Goal: Information Seeking & Learning: Learn about a topic

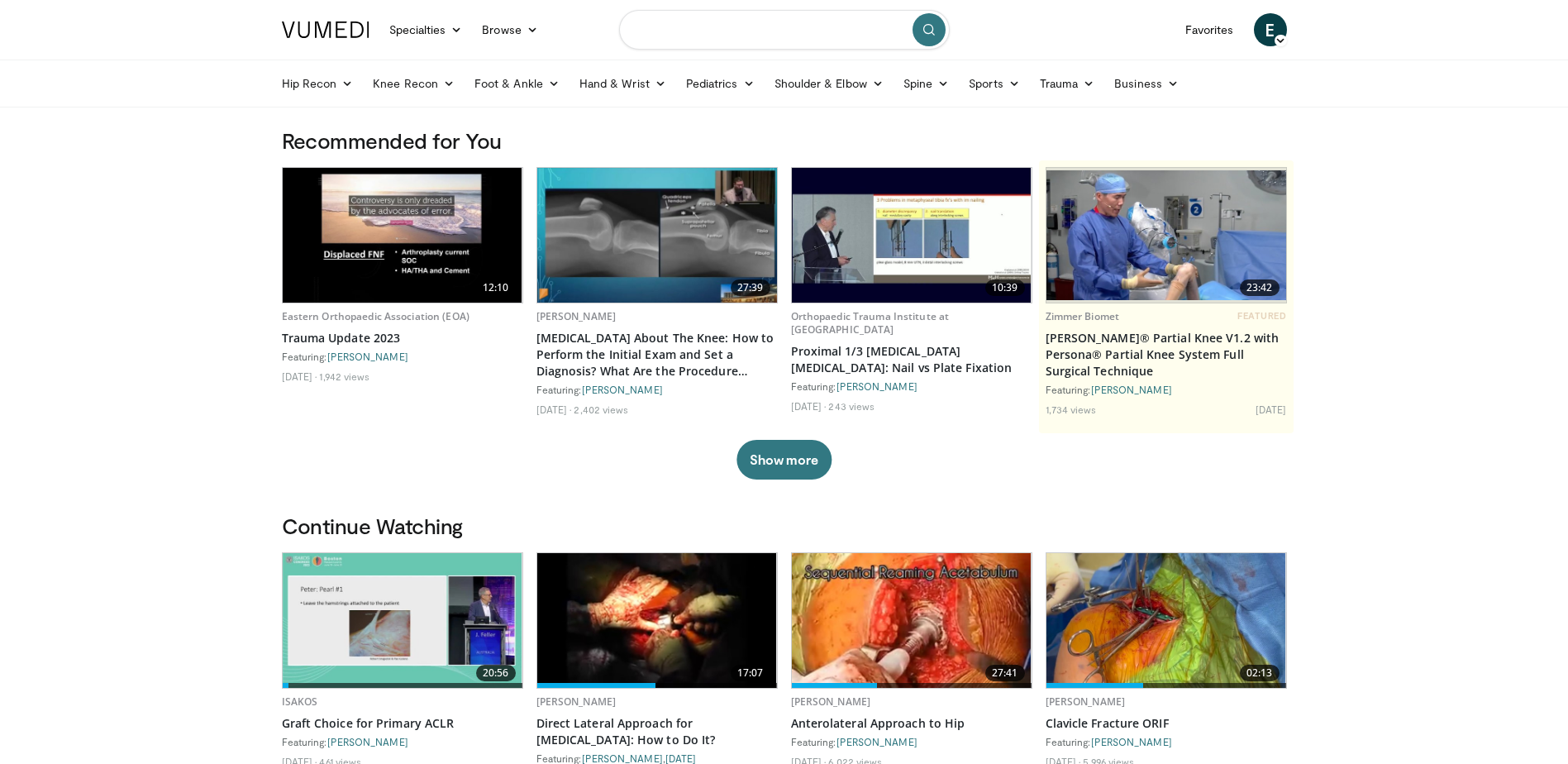
click at [786, 39] on input "Search topics, interventions" at bounding box center [784, 29] width 330 height 40
type input "**********"
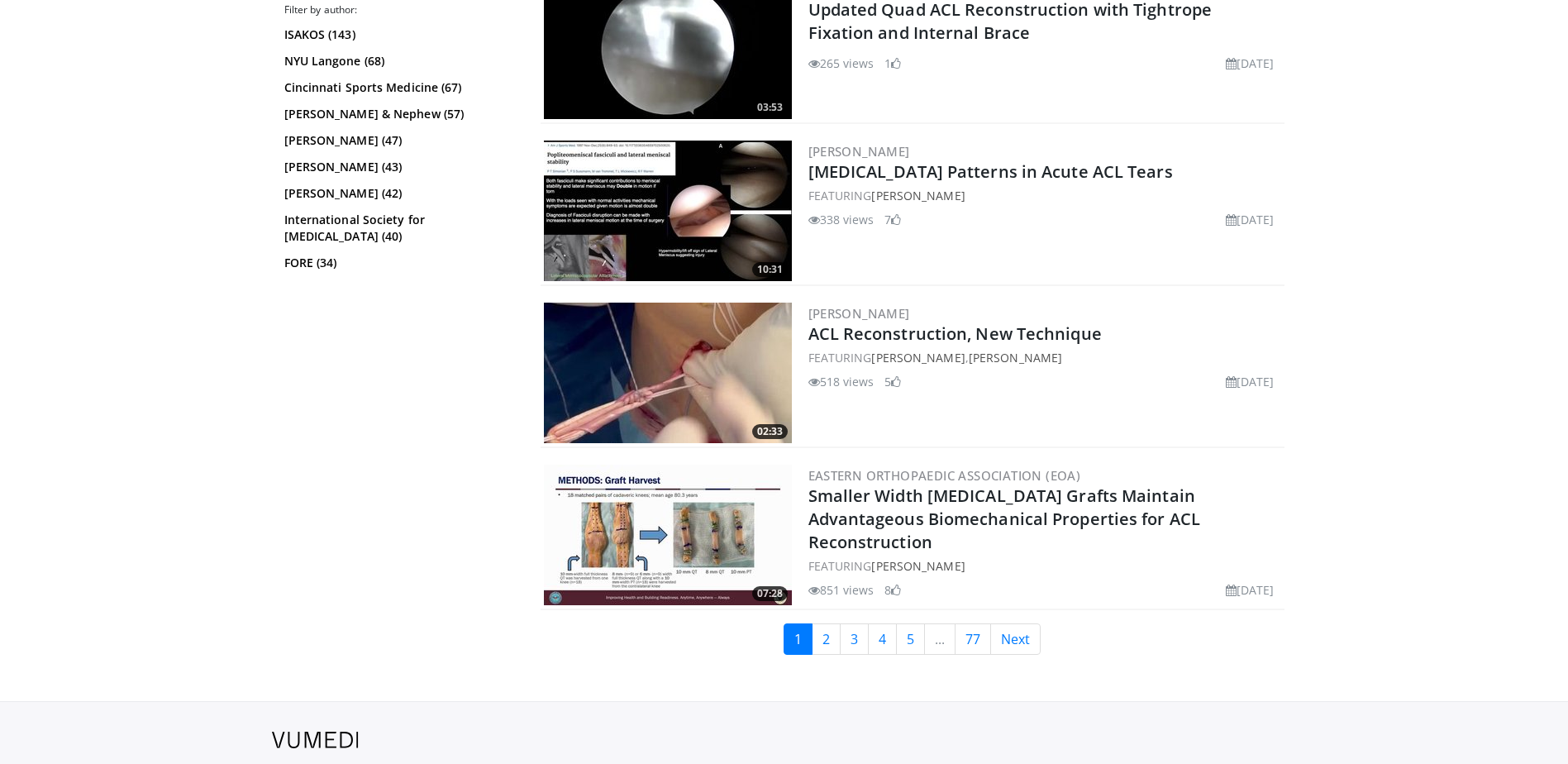
scroll to position [3970, 0]
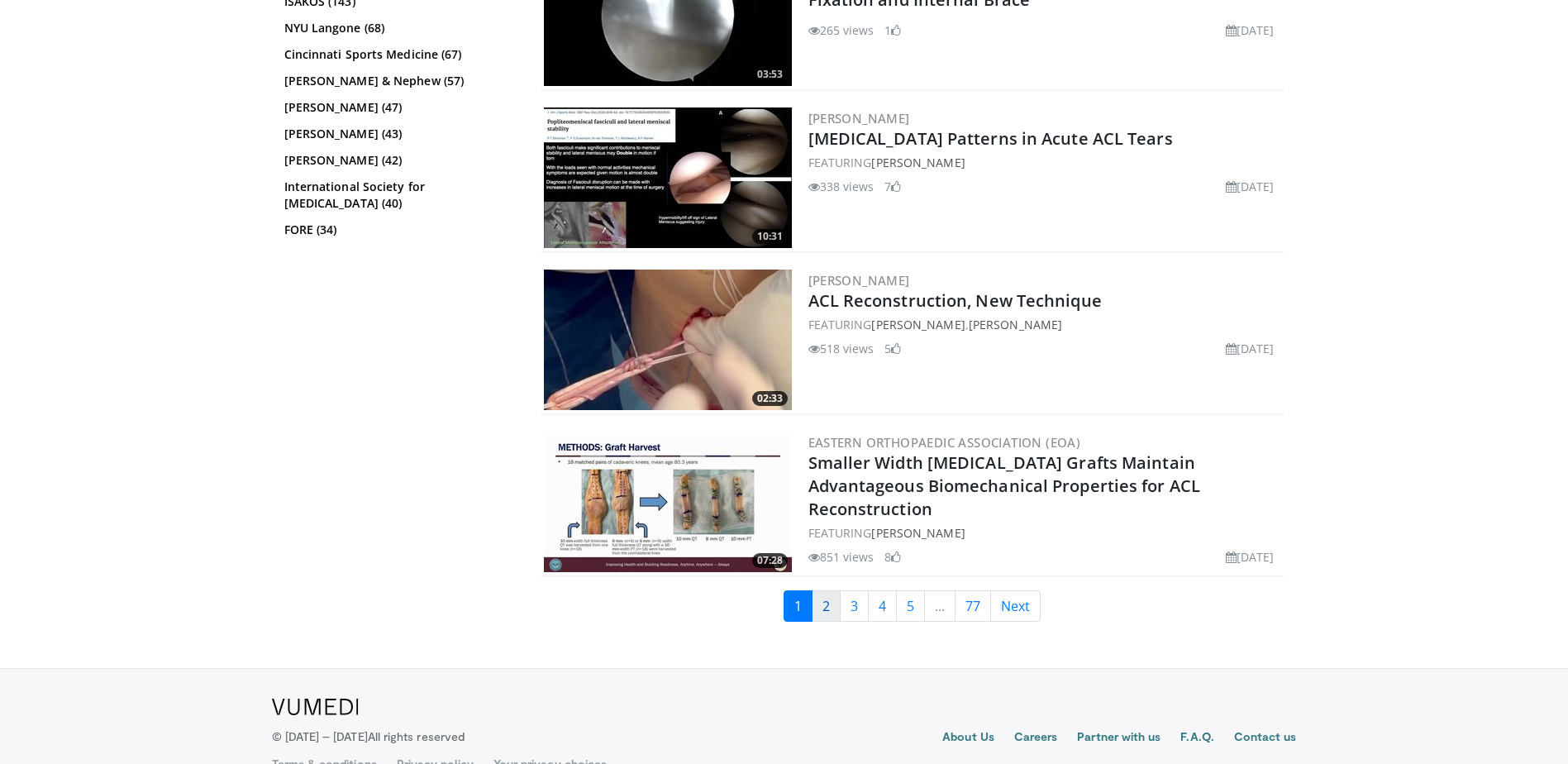
click at [820, 599] on link "2" at bounding box center [826, 605] width 29 height 31
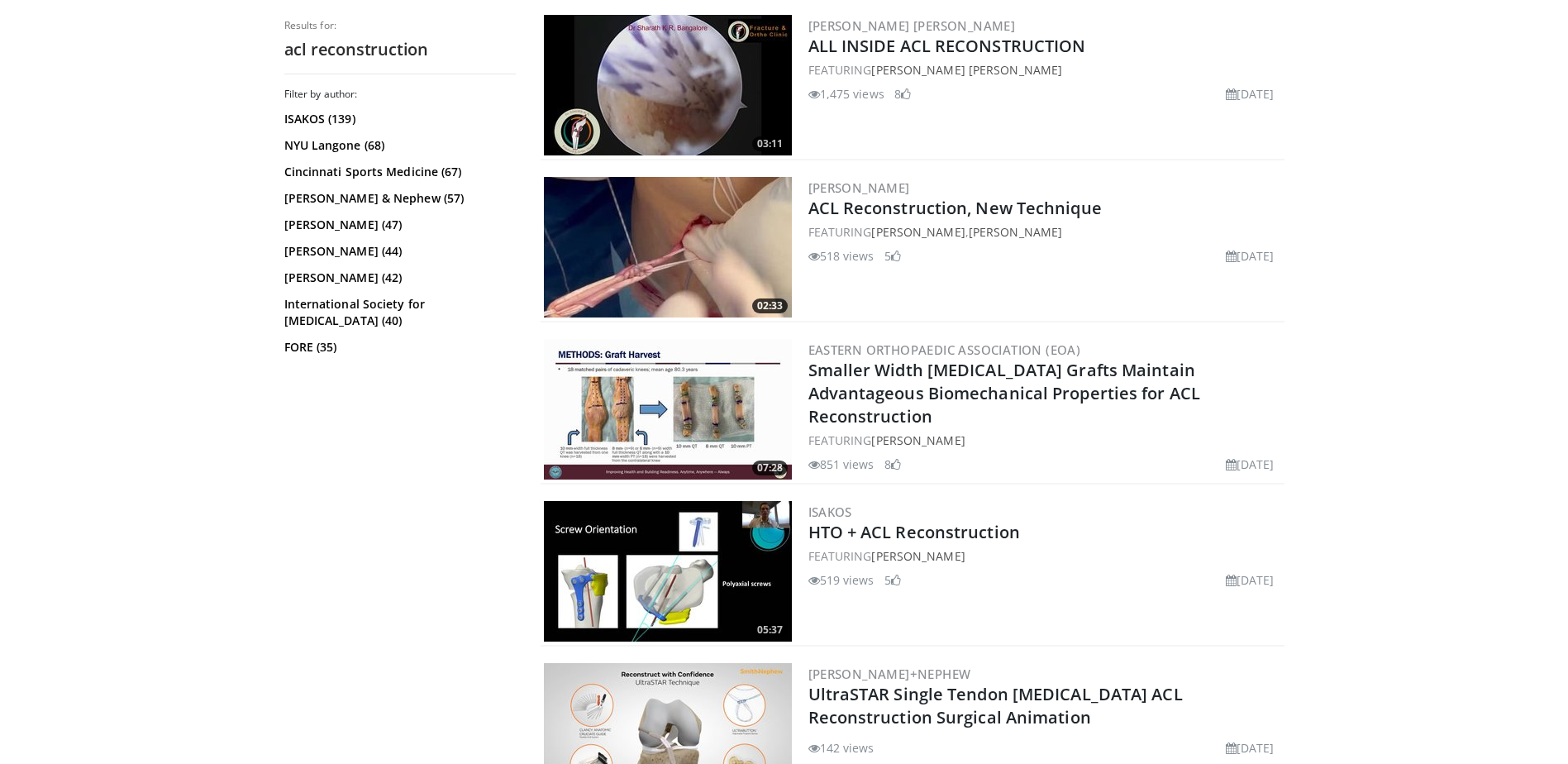
scroll to position [579, 0]
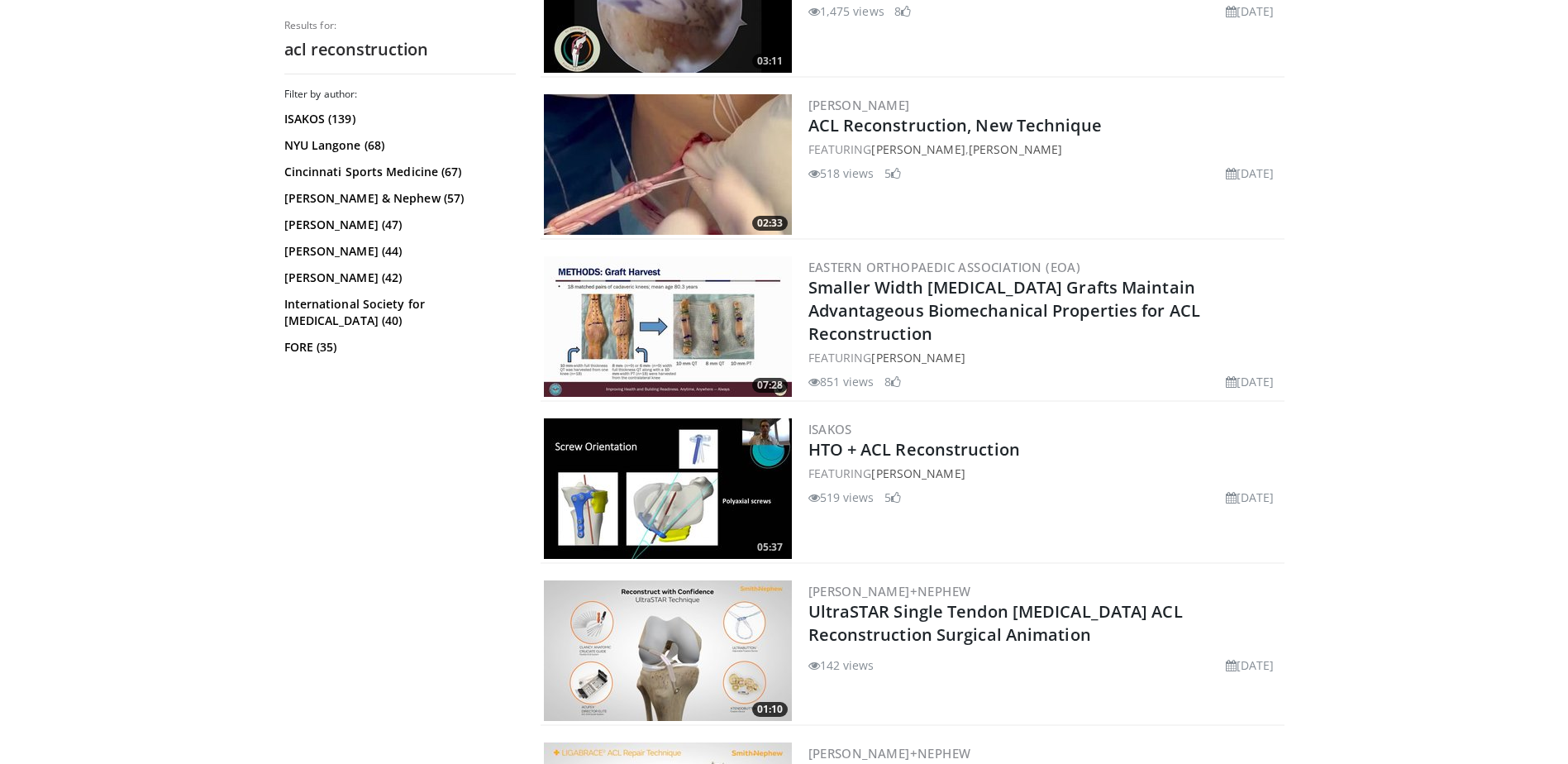
click at [656, 667] on img at bounding box center [668, 651] width 248 height 141
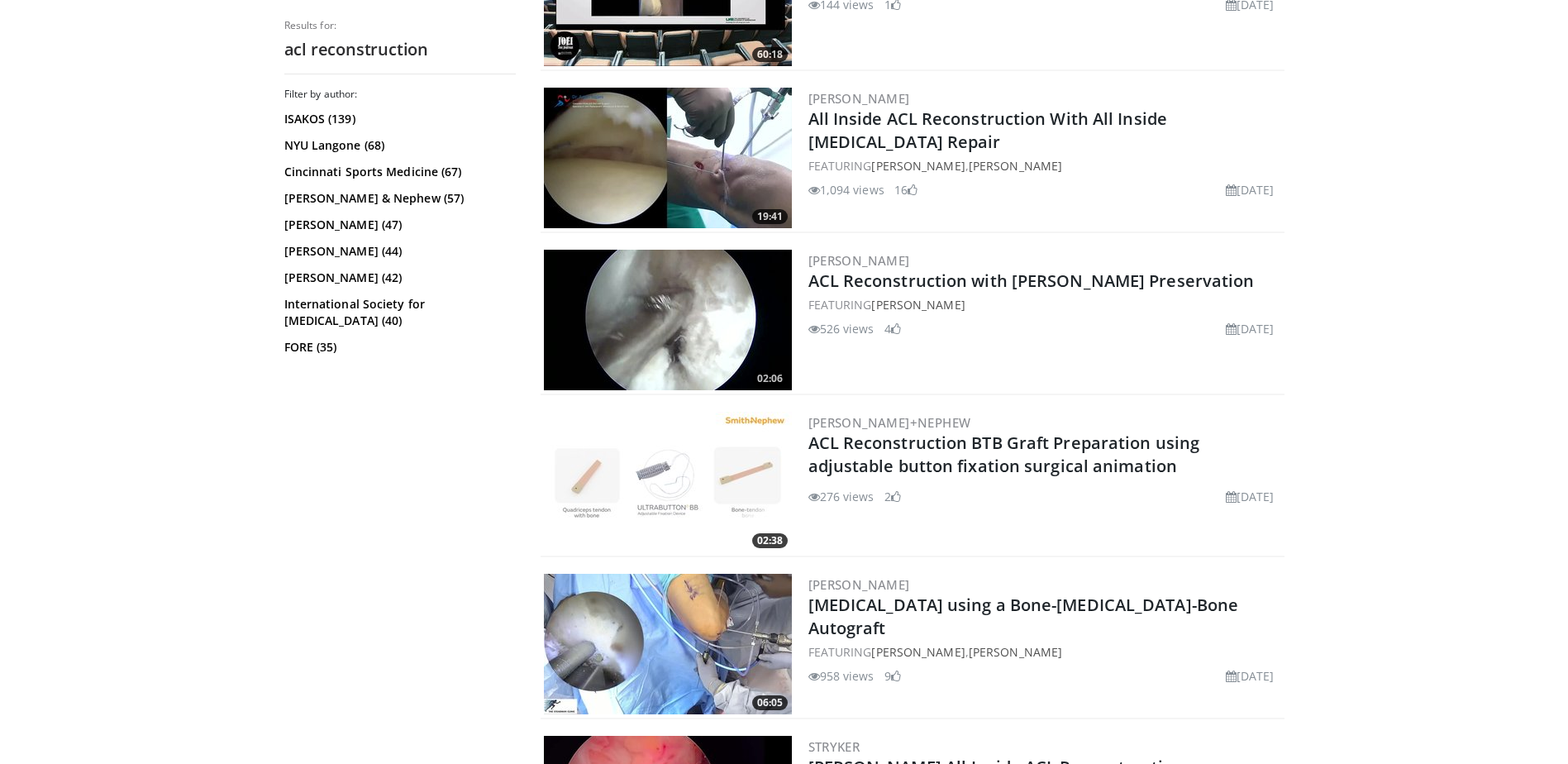
scroll to position [3639, 0]
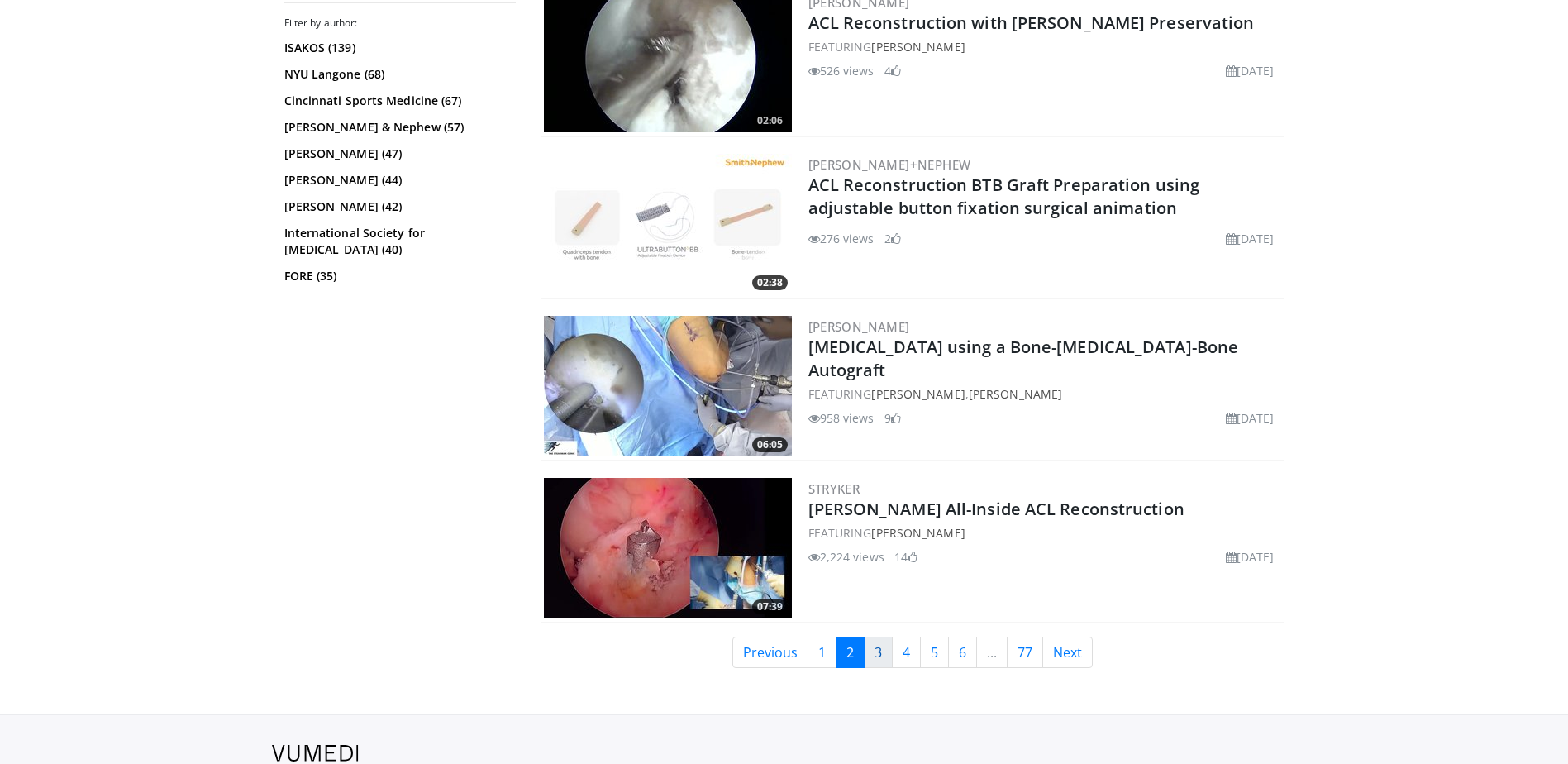
click at [882, 637] on link "3" at bounding box center [878, 652] width 29 height 31
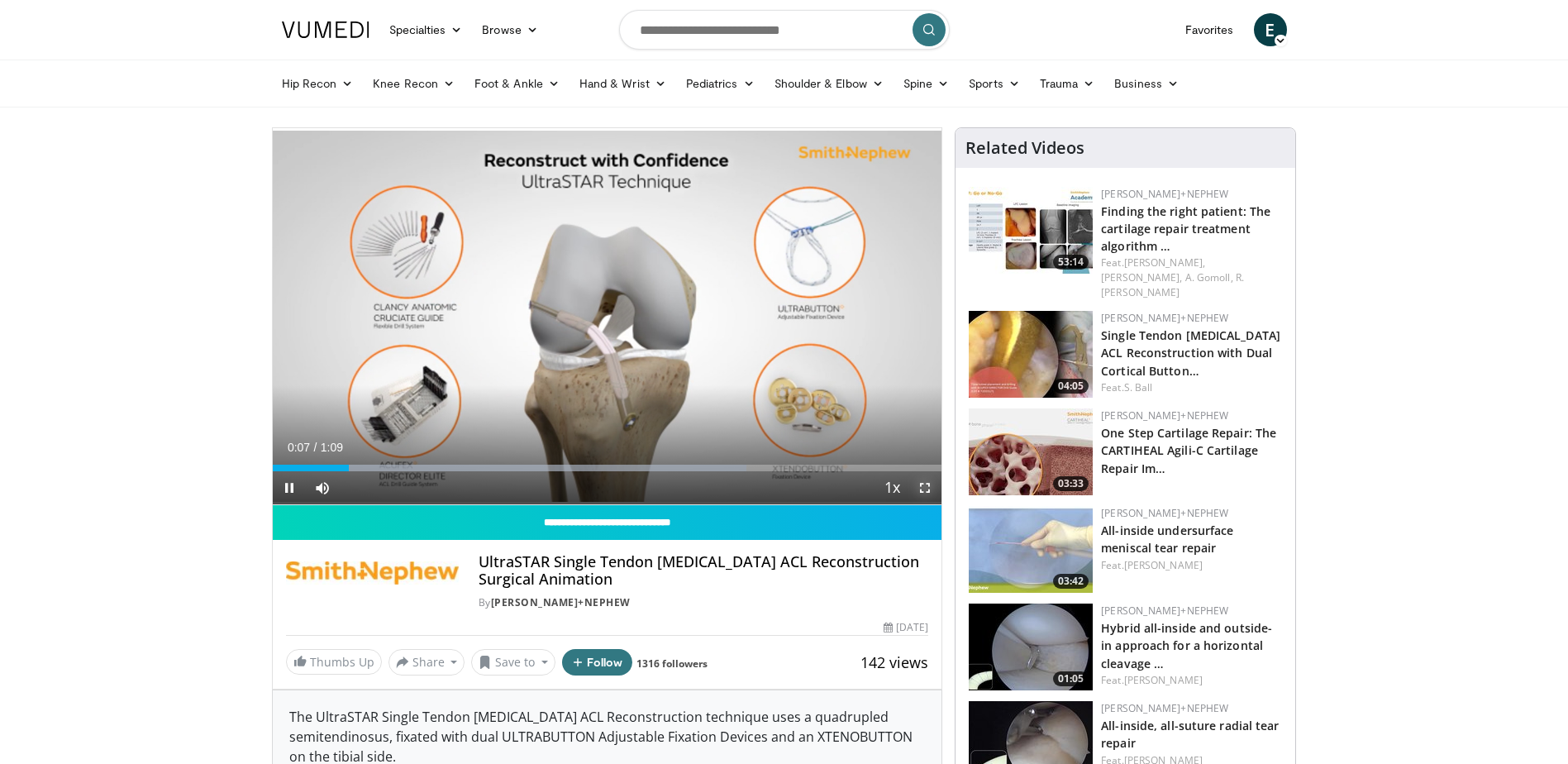
click at [935, 494] on span "Video Player" at bounding box center [925, 487] width 33 height 33
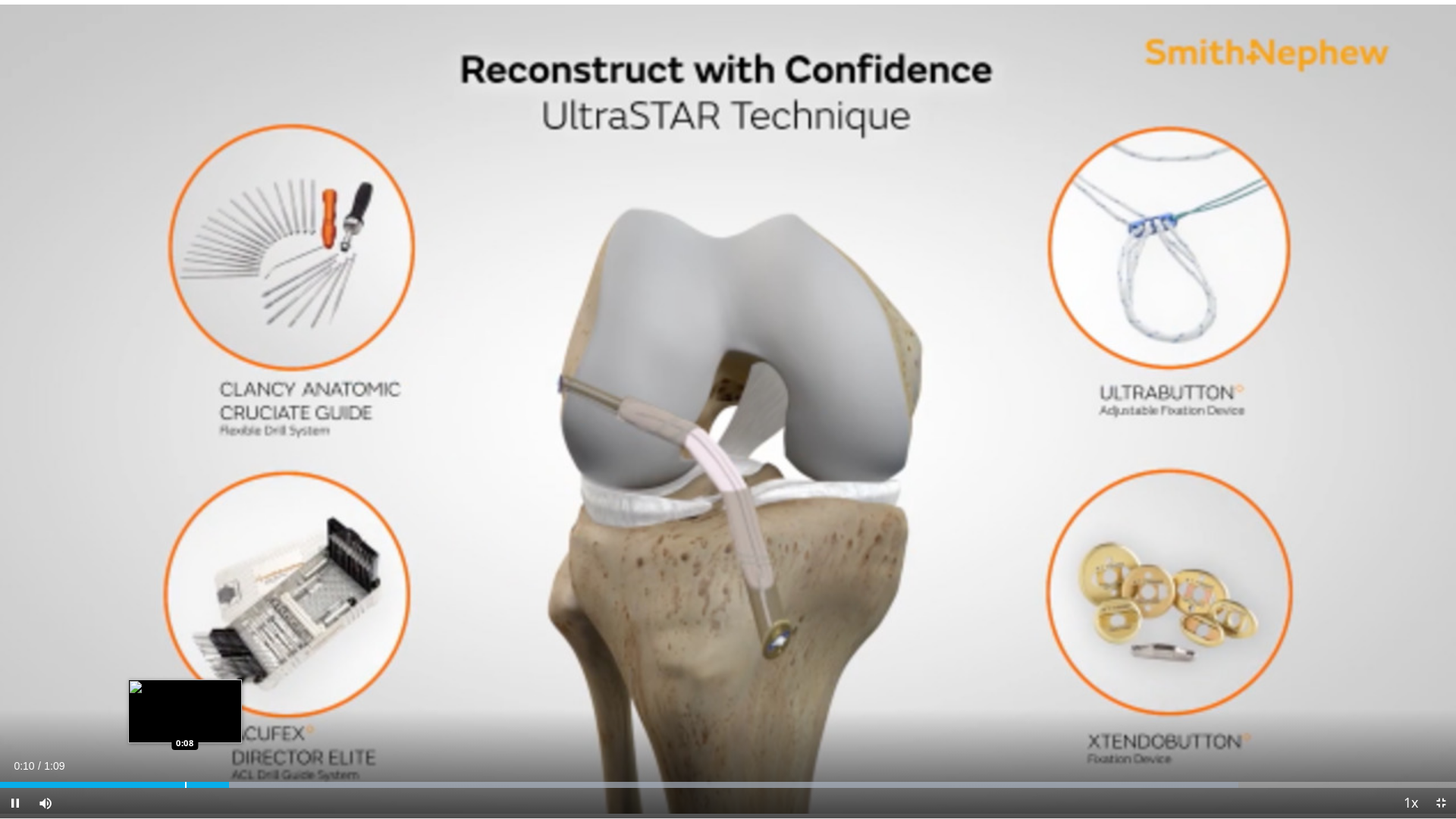
click at [185, 700] on div "Loaded : 85.05% 0:11 0:08" at bounding box center [728, 781] width 1456 height 15
click at [19, 700] on span "Video Player" at bounding box center [15, 803] width 30 height 30
click at [6, 700] on span "Video Player" at bounding box center [15, 803] width 30 height 30
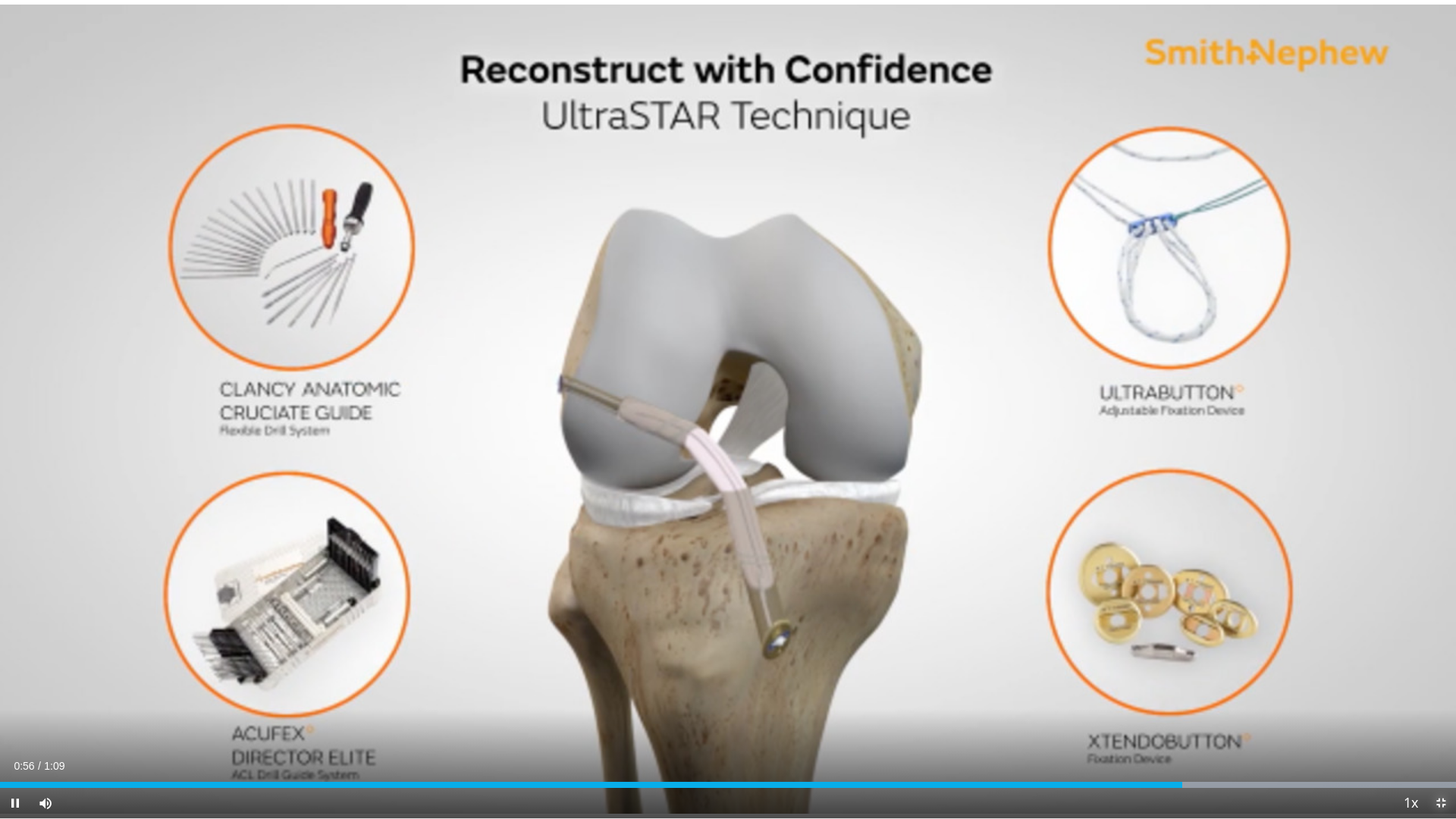
click at [1436, 700] on span "Video Player" at bounding box center [1440, 803] width 30 height 30
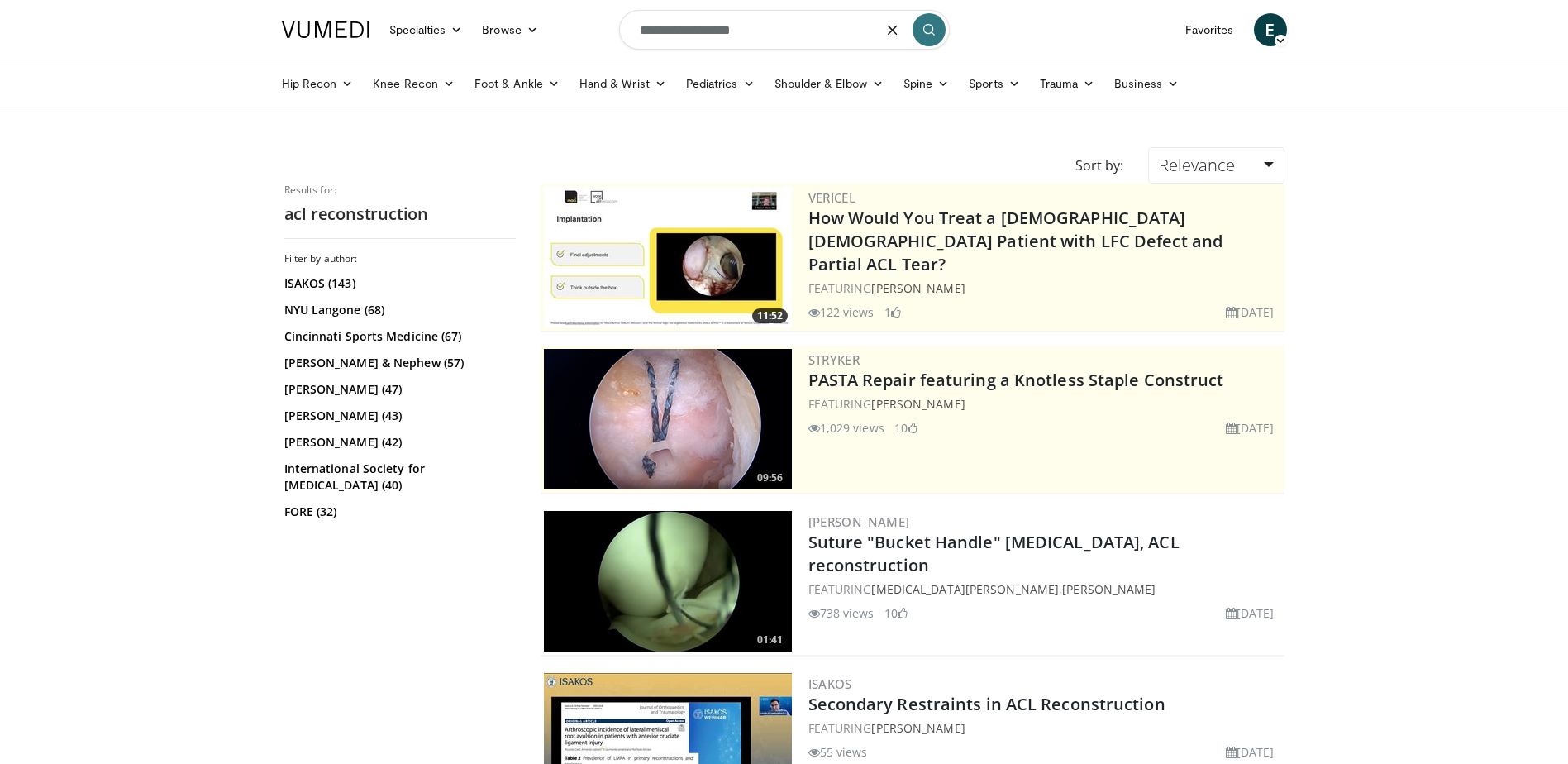
click at [761, 29] on input "**********" at bounding box center [784, 29] width 330 height 40
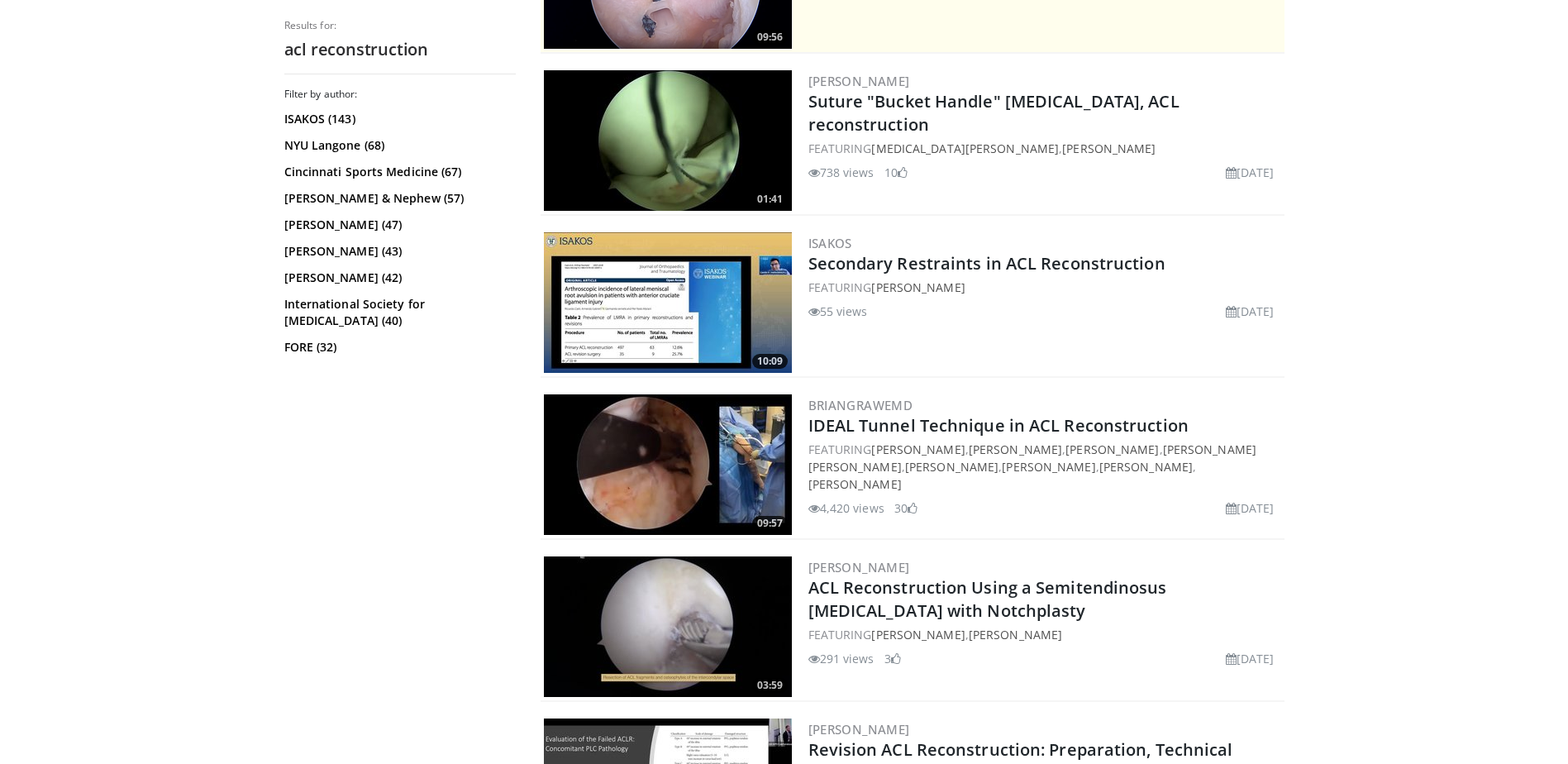
scroll to position [496, 0]
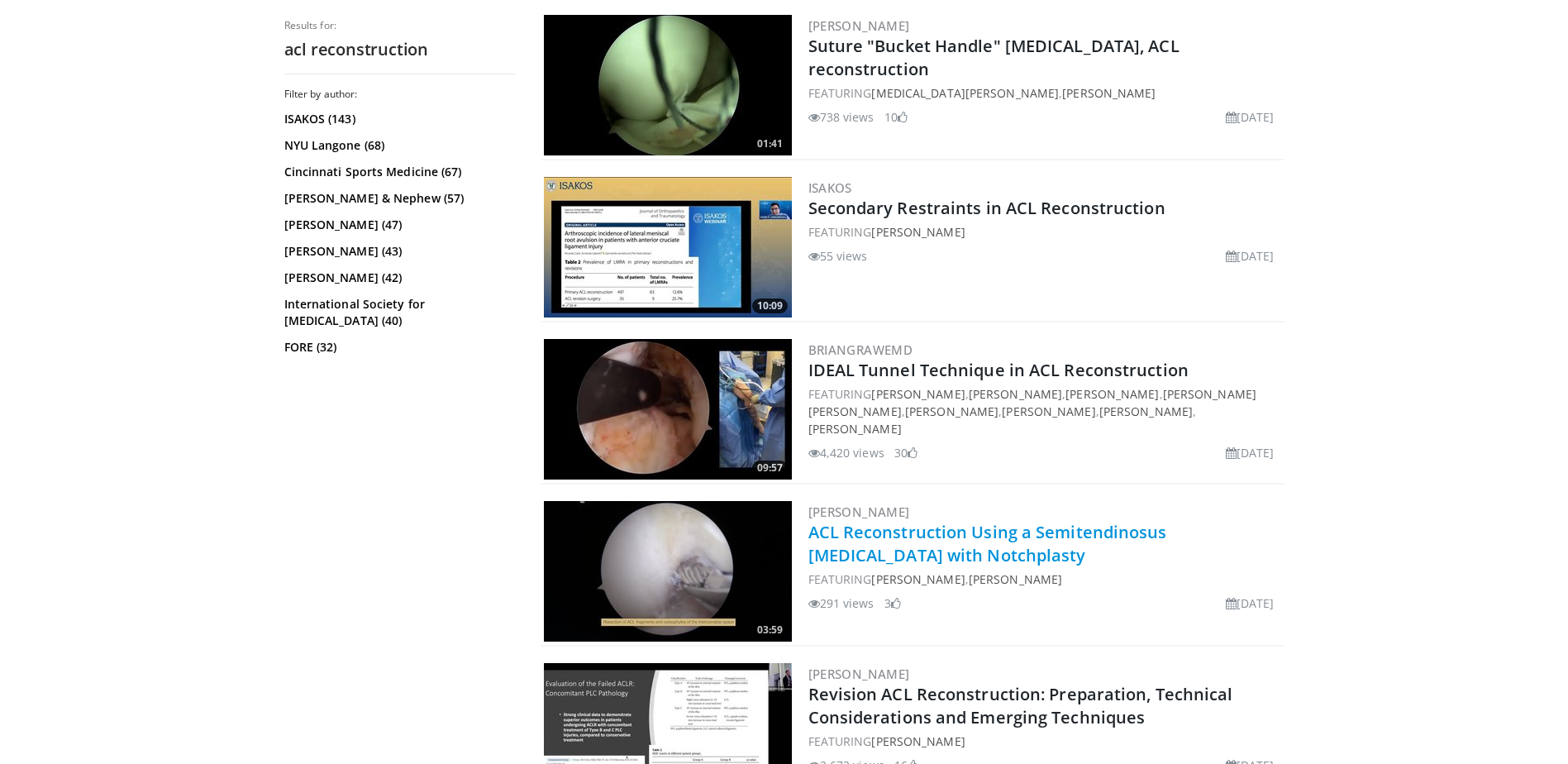
type input "**********"
click at [908, 534] on link "ACL Reconstruction Using a Semitendinosus [MEDICAL_DATA] with Notchplasty" at bounding box center [988, 543] width 359 height 45
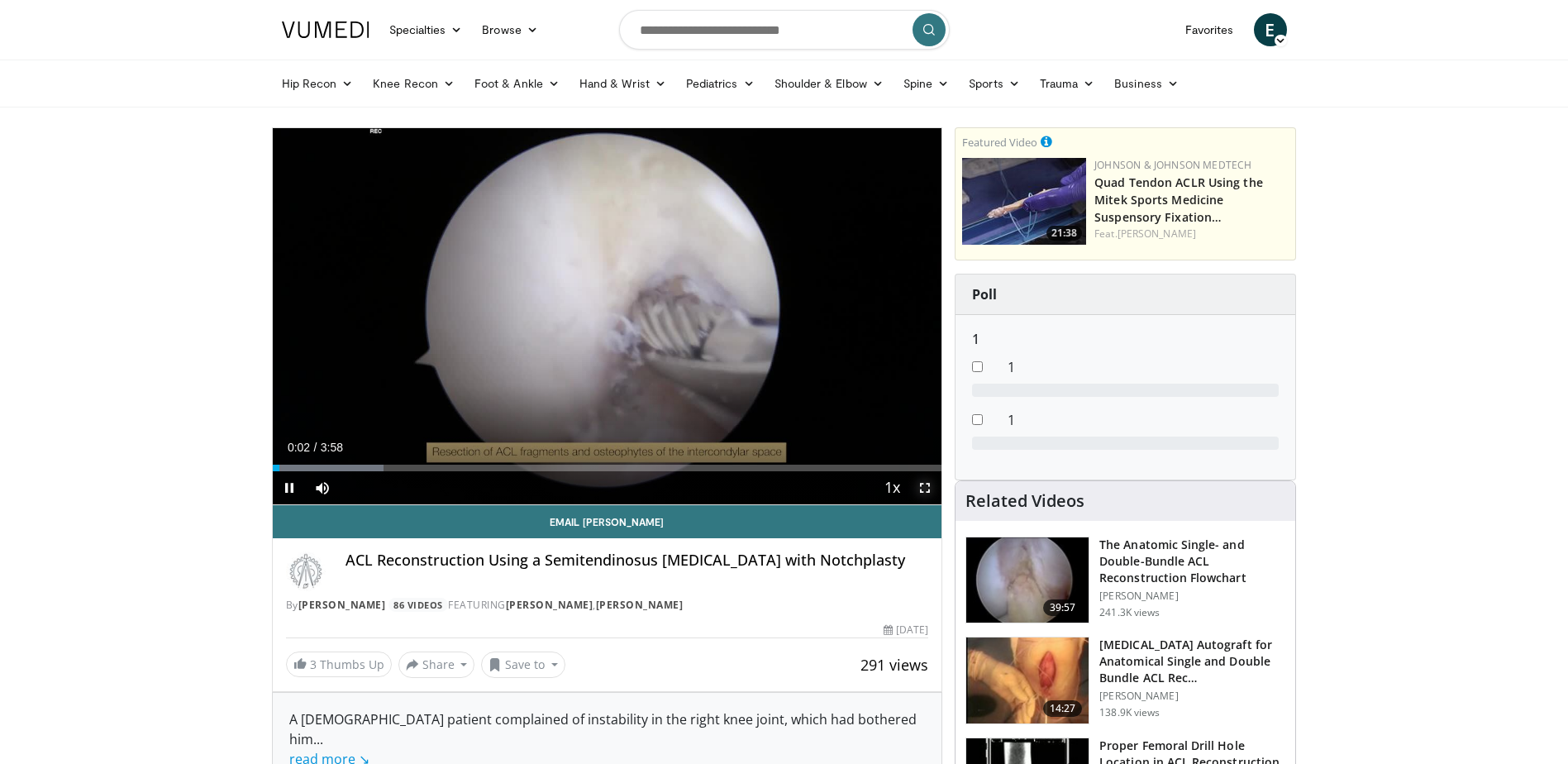
drag, startPoint x: 929, startPoint y: 490, endPoint x: 933, endPoint y: 576, distance: 86.1
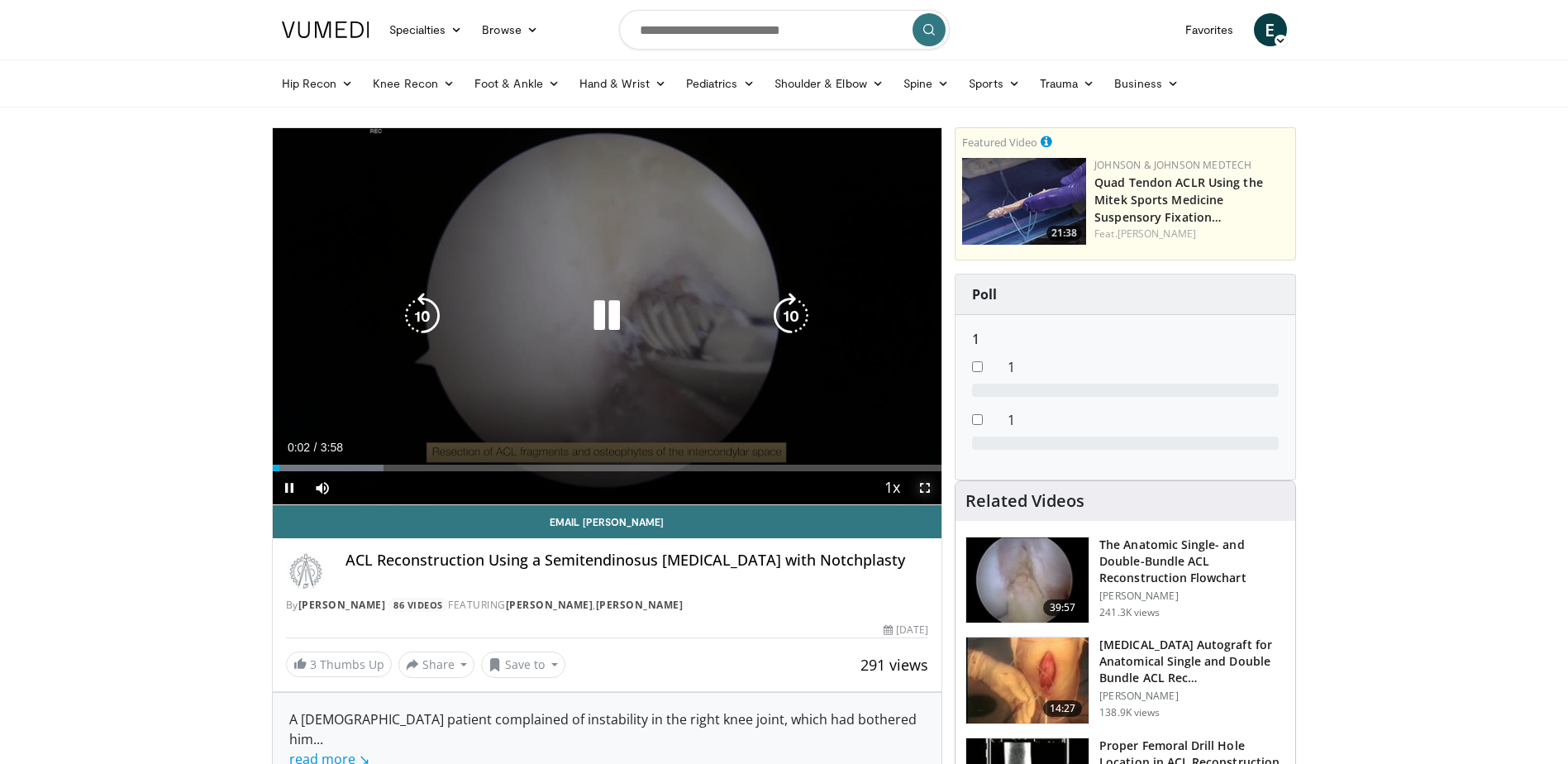
click at [929, 490] on span "Video Player" at bounding box center [925, 487] width 33 height 33
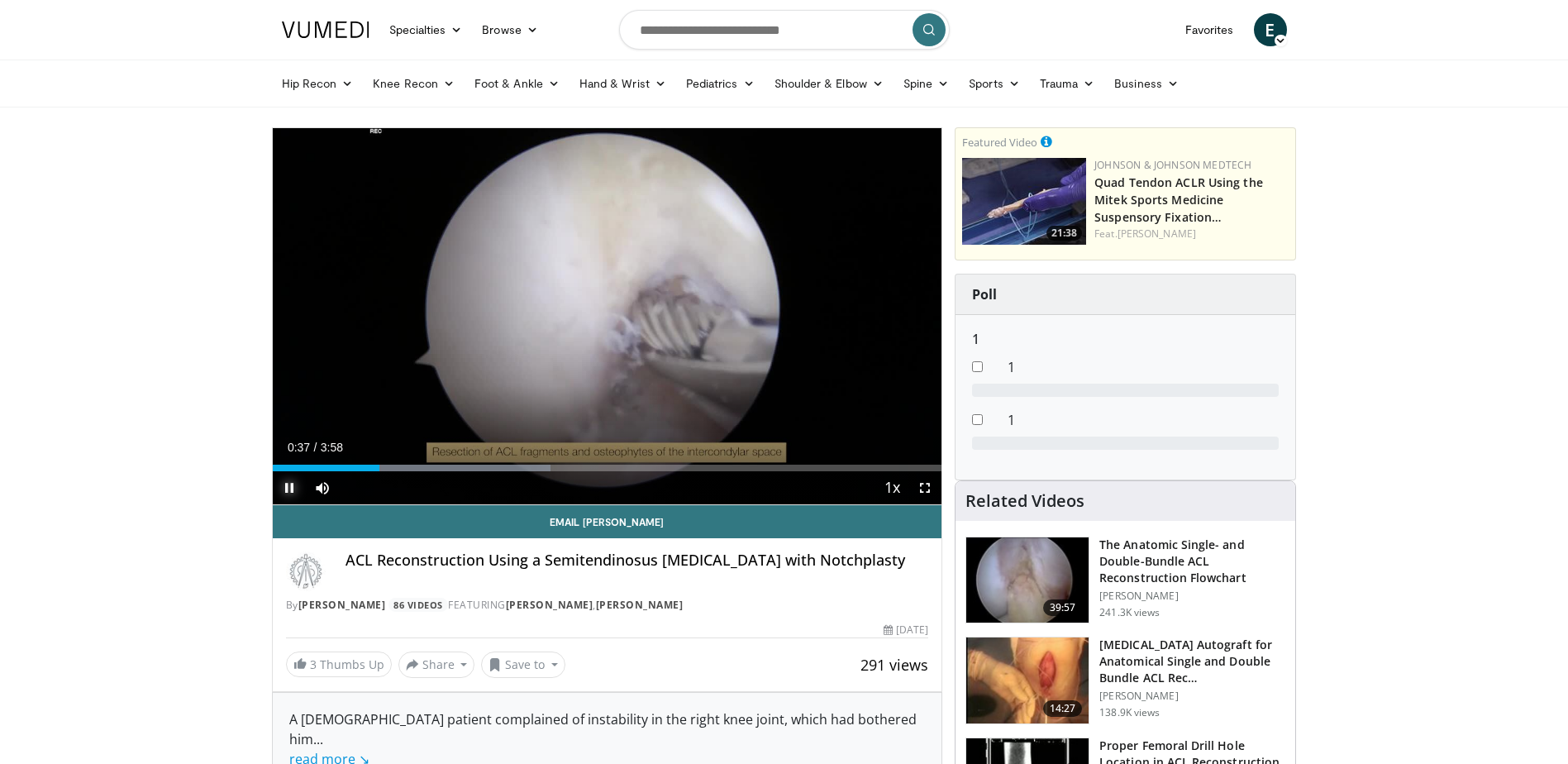
click at [279, 487] on span "Video Player" at bounding box center [289, 487] width 33 height 33
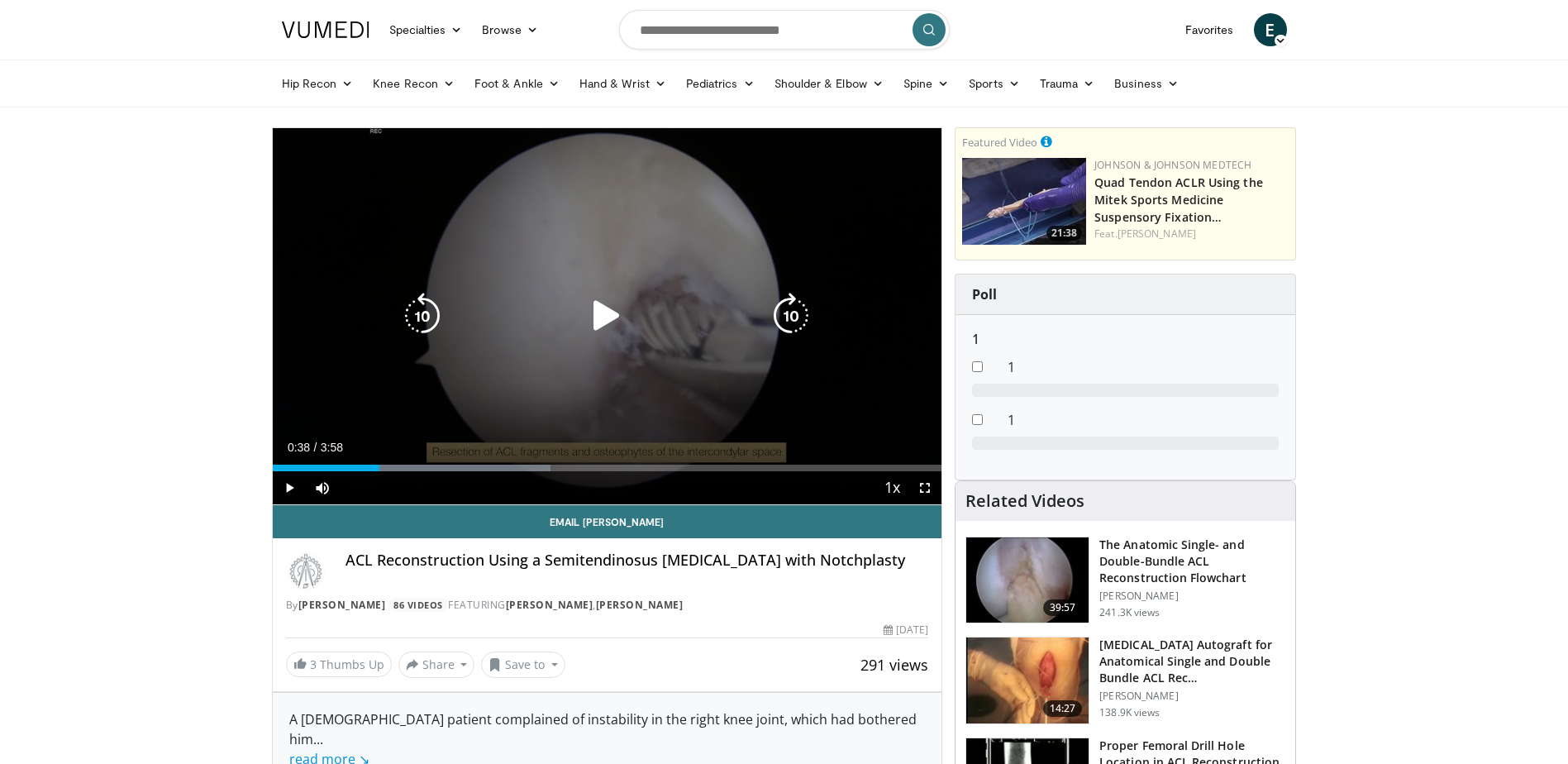
drag, startPoint x: 601, startPoint y: 319, endPoint x: 690, endPoint y: 389, distance: 113.2
click at [601, 319] on icon "Video Player" at bounding box center [607, 316] width 46 height 46
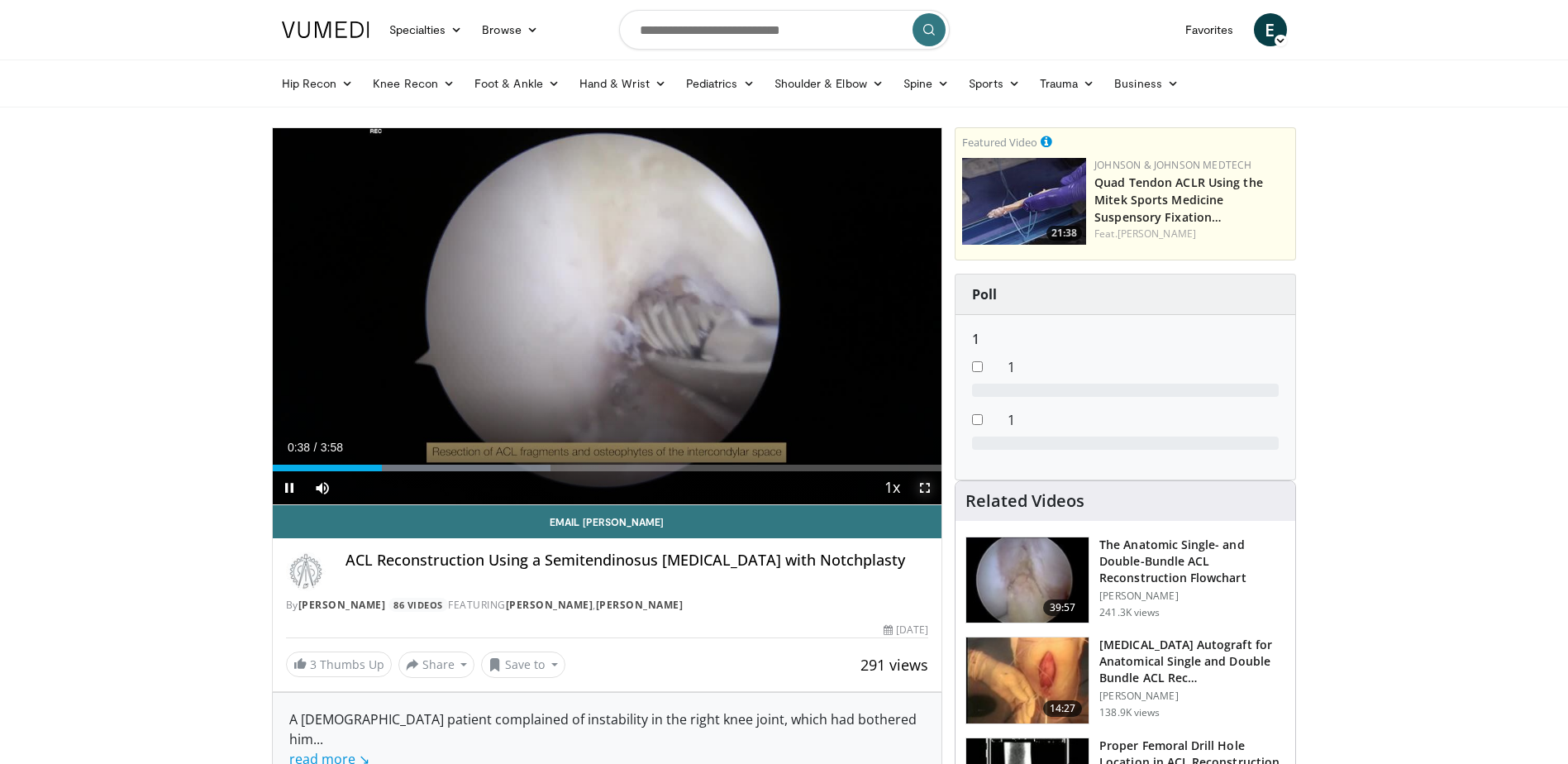
click at [928, 492] on span "Video Player" at bounding box center [925, 487] width 33 height 33
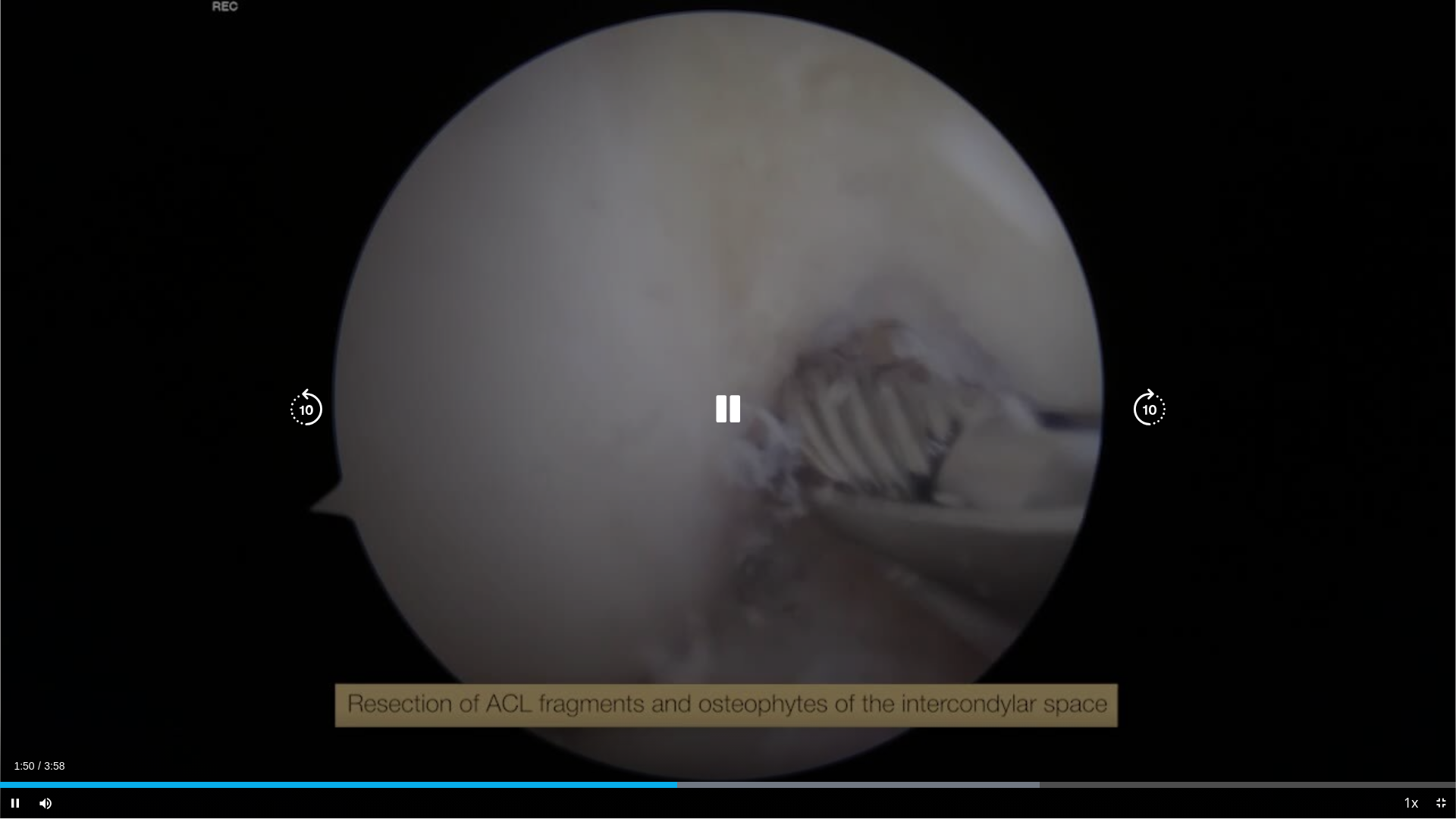
click at [724, 414] on icon "Video Player" at bounding box center [728, 410] width 42 height 42
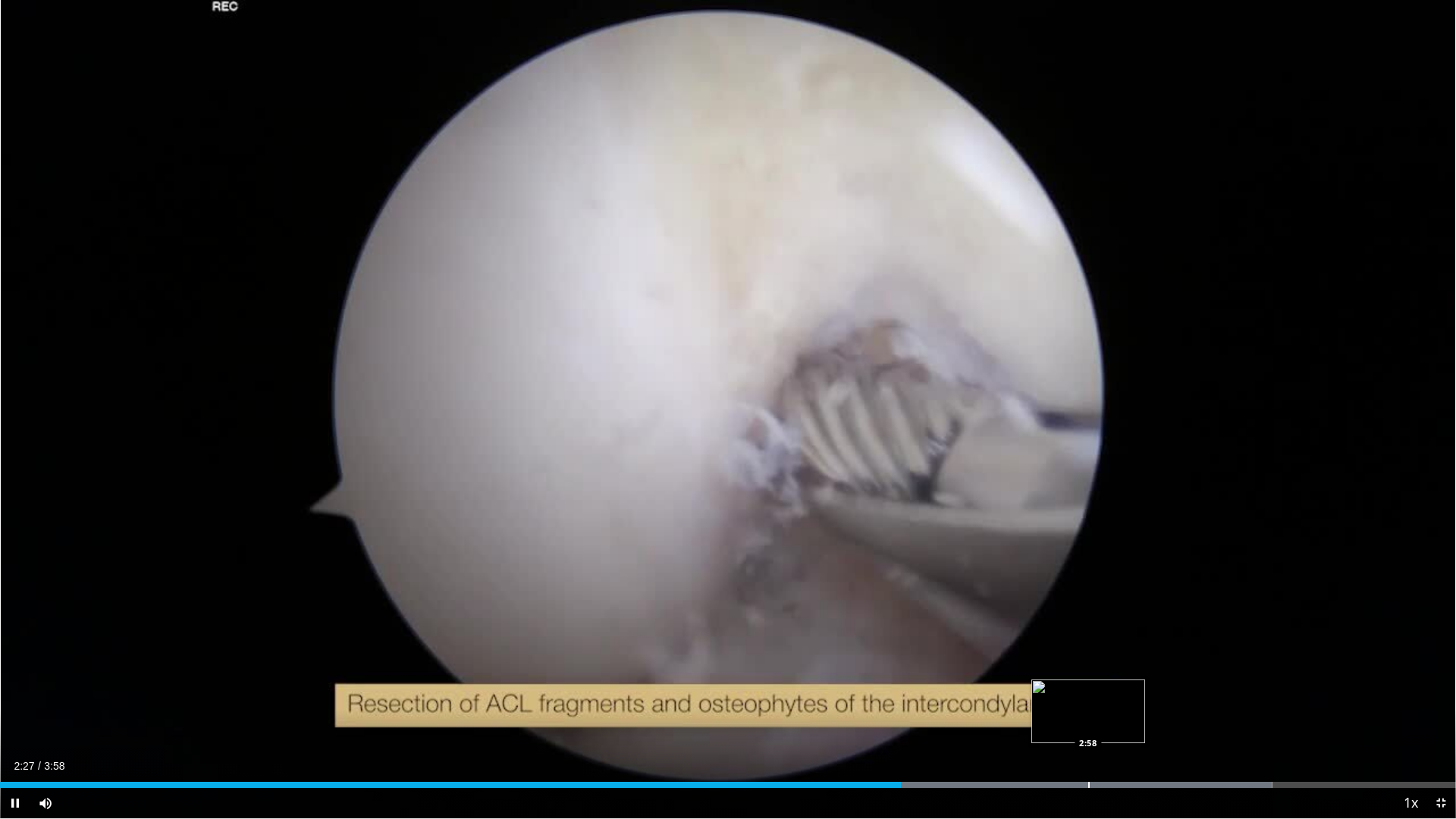
click at [1088, 700] on div "Progress Bar" at bounding box center [1089, 784] width 2 height 6
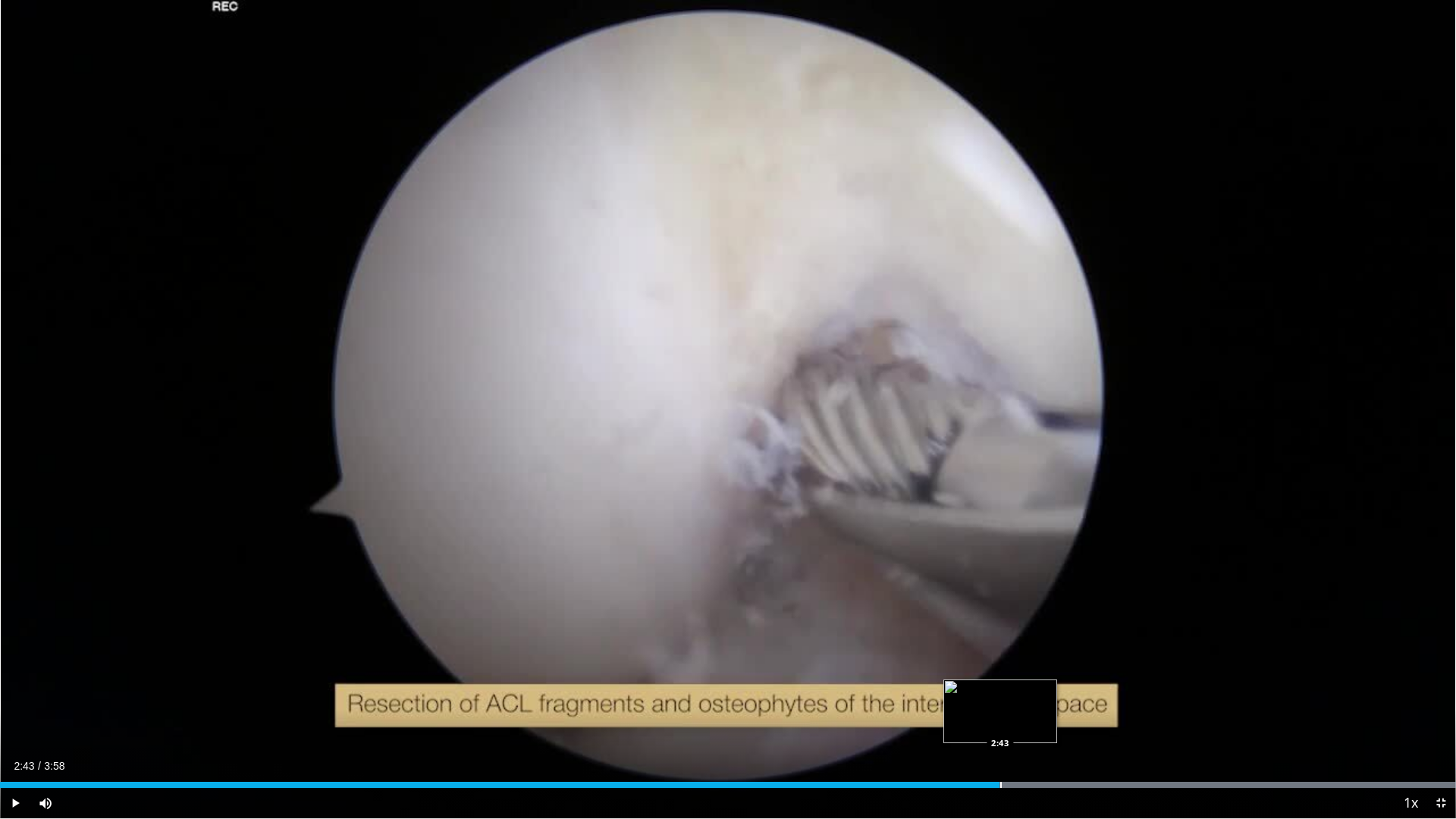
click at [999, 700] on div "2:43" at bounding box center [500, 784] width 999 height 6
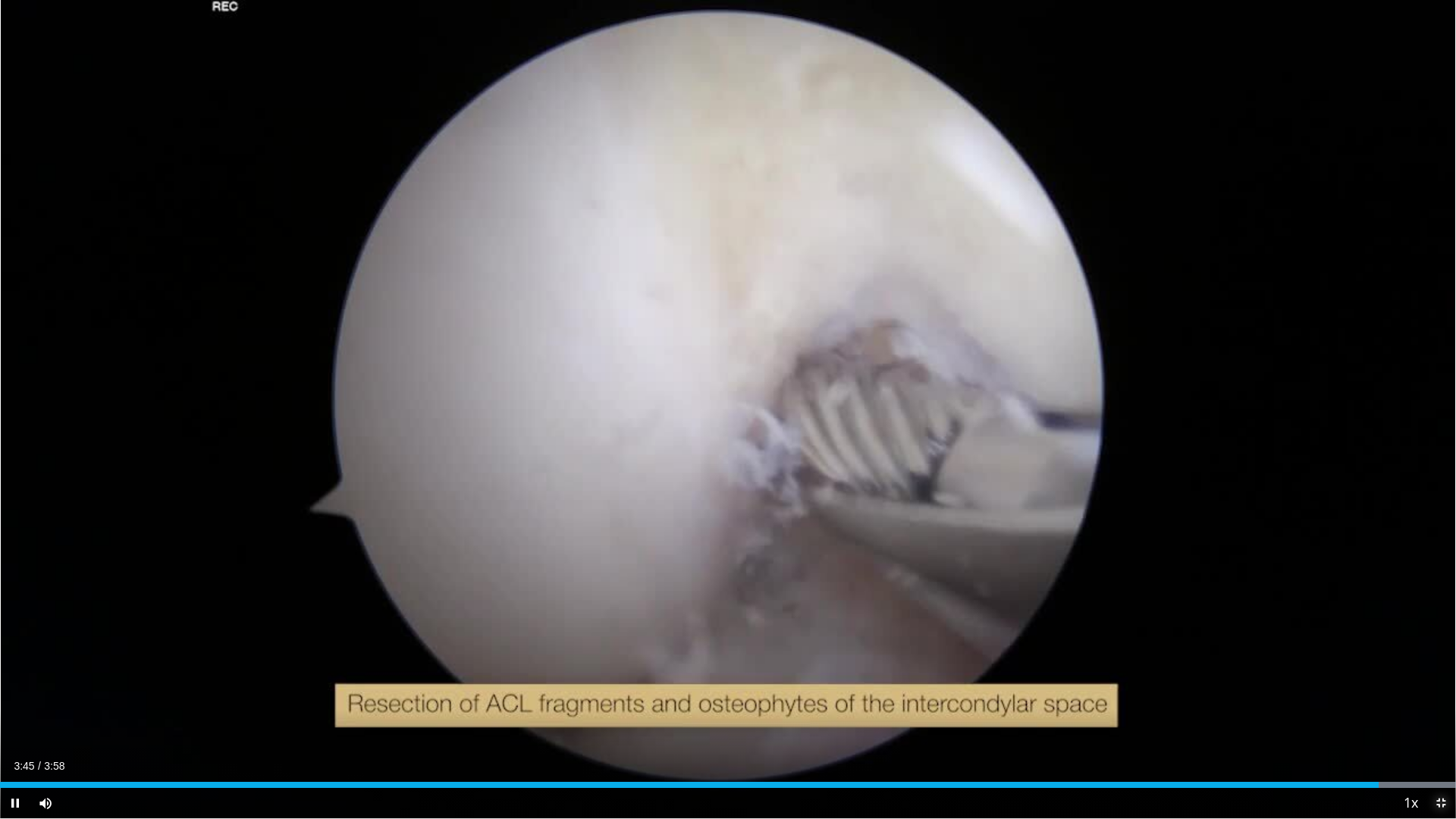
click at [1437, 700] on span "Video Player" at bounding box center [1440, 803] width 30 height 30
